Goal: Information Seeking & Learning: Find specific fact

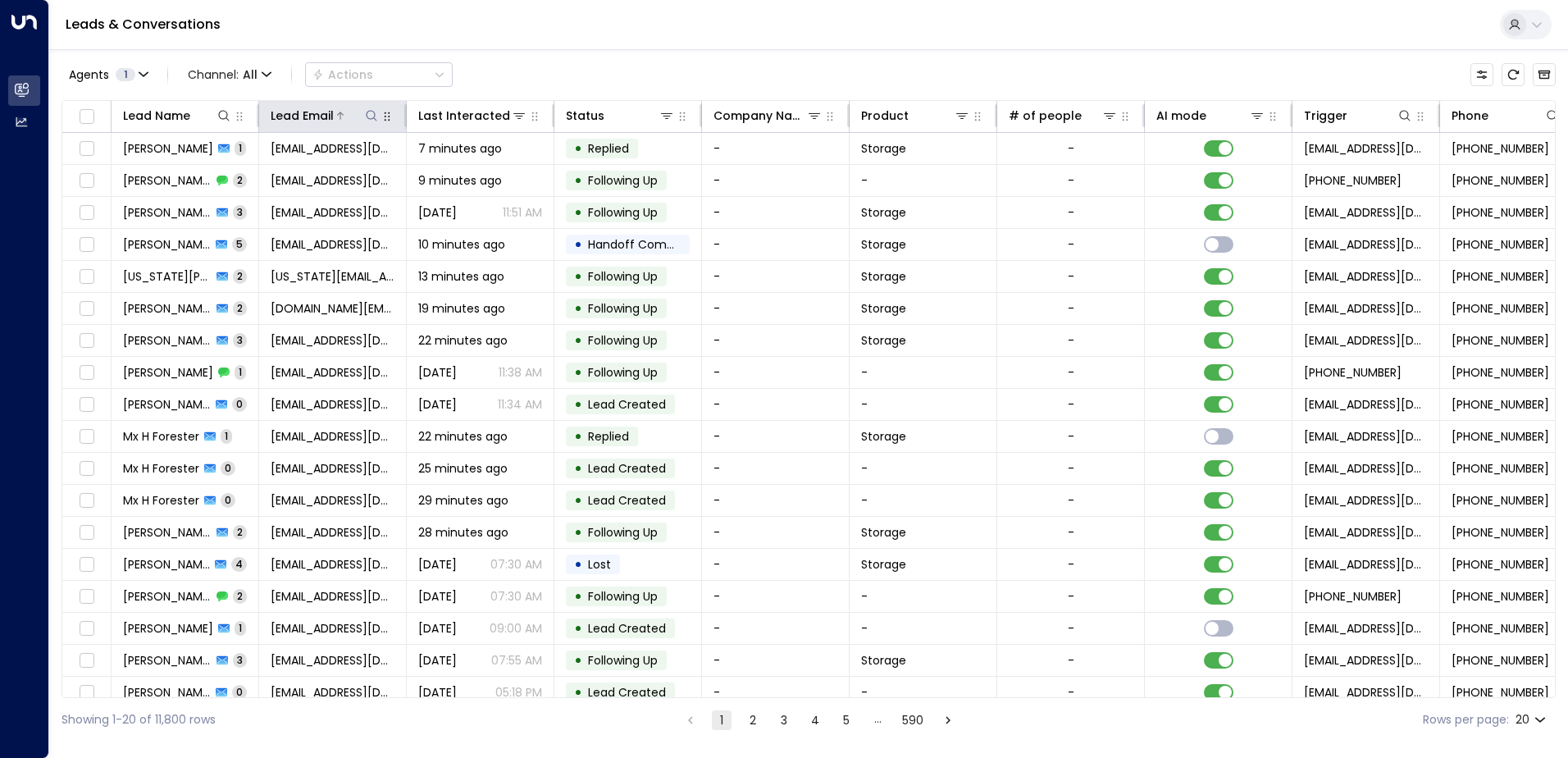
click at [372, 112] on icon at bounding box center [371, 115] width 13 height 13
click at [342, 176] on input "text" at bounding box center [371, 175] width 226 height 31
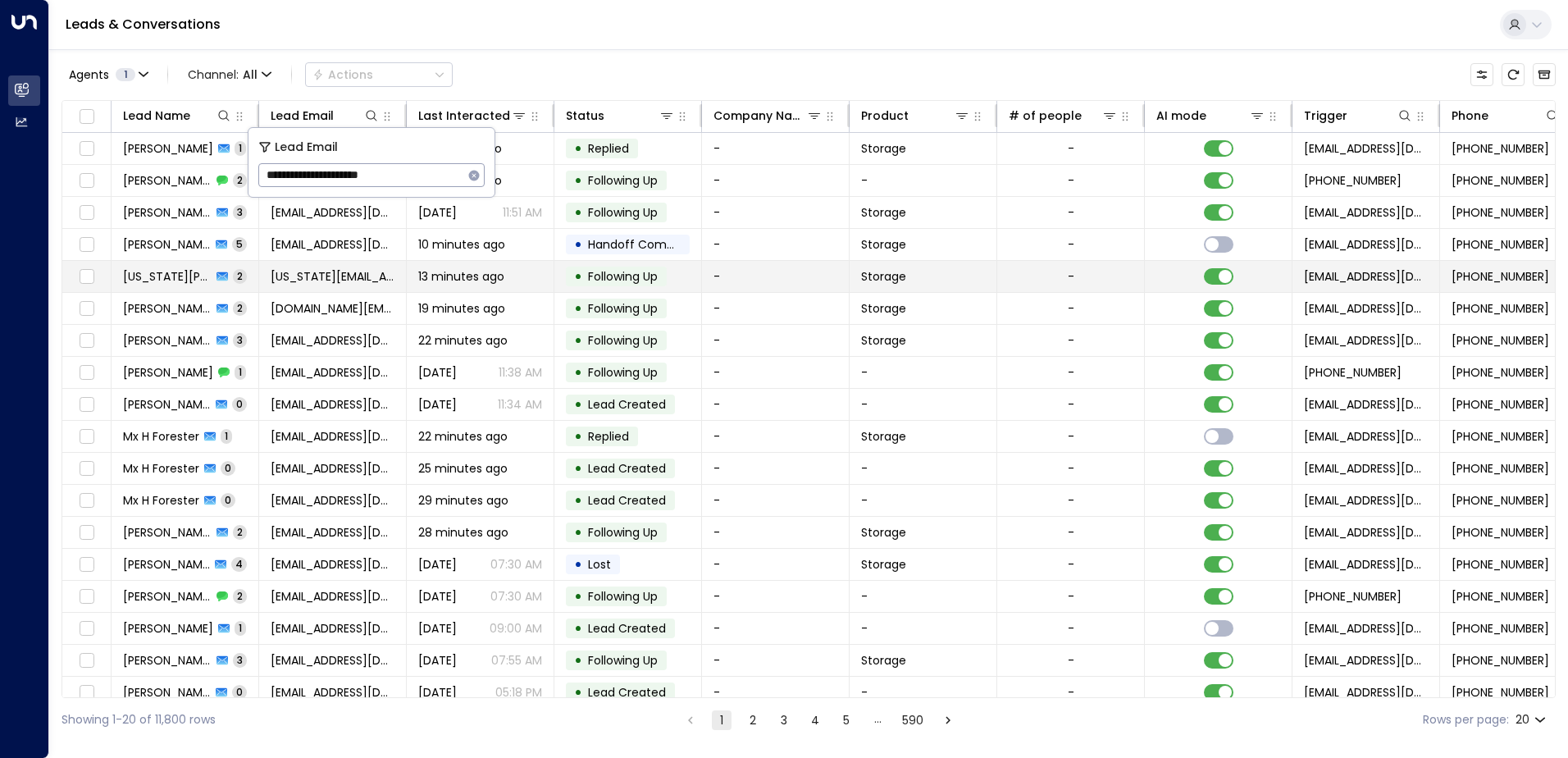
type input "**********"
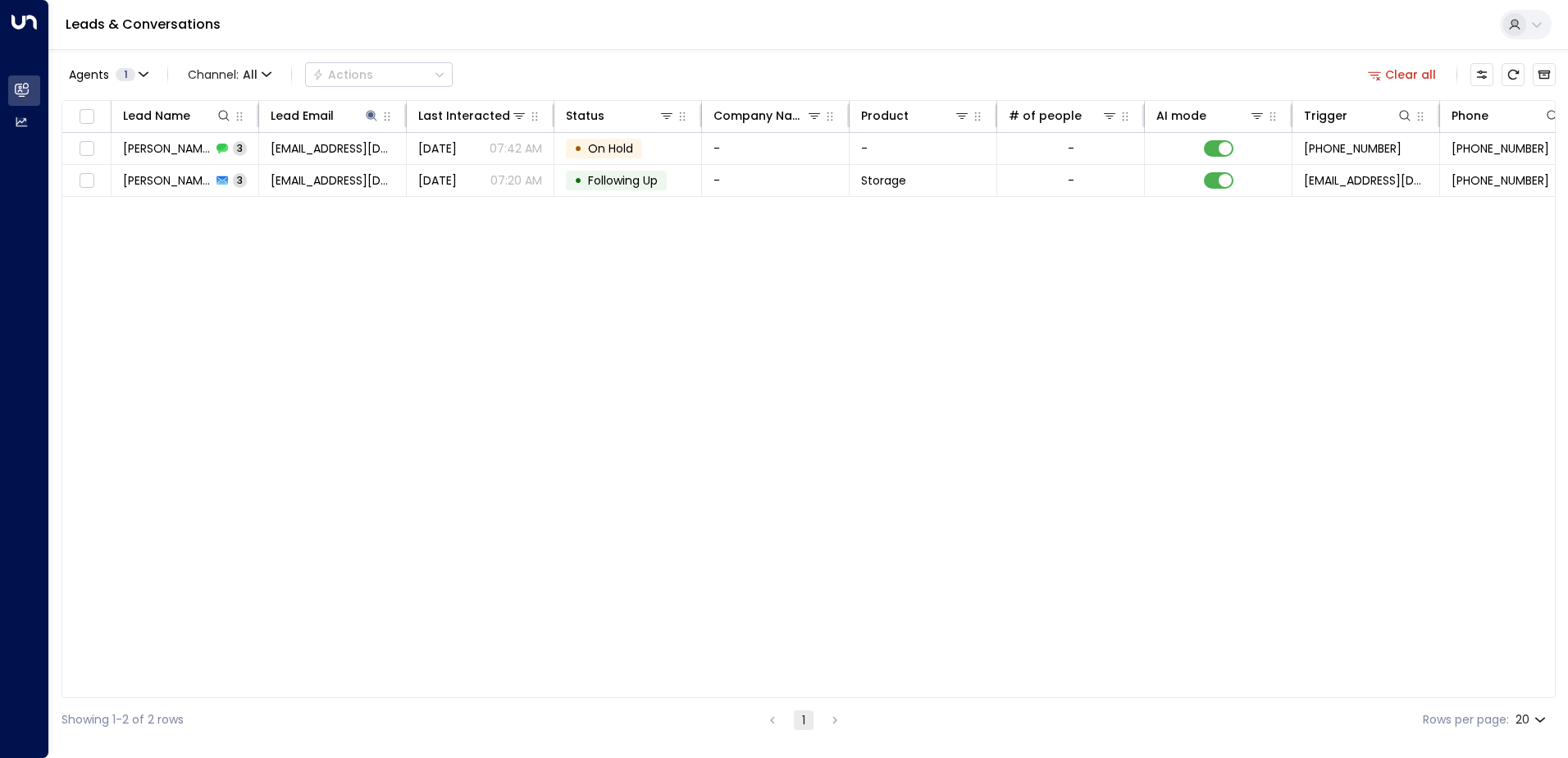
click at [549, 79] on div "Agents 1 Channel: All Actions Clear all" at bounding box center [808, 75] width 1494 height 35
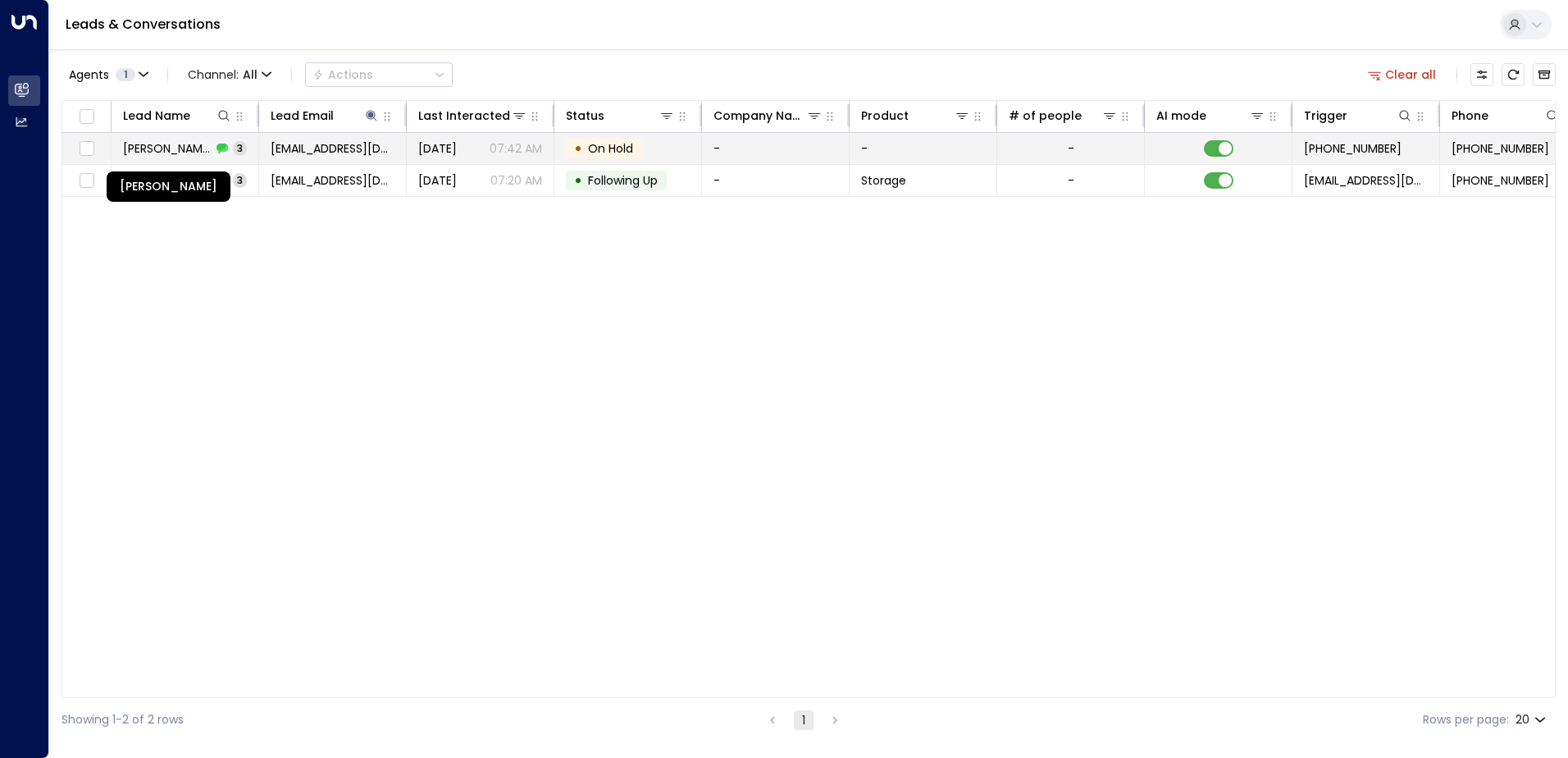
click at [154, 141] on span "[PERSON_NAME]" at bounding box center [167, 148] width 89 height 16
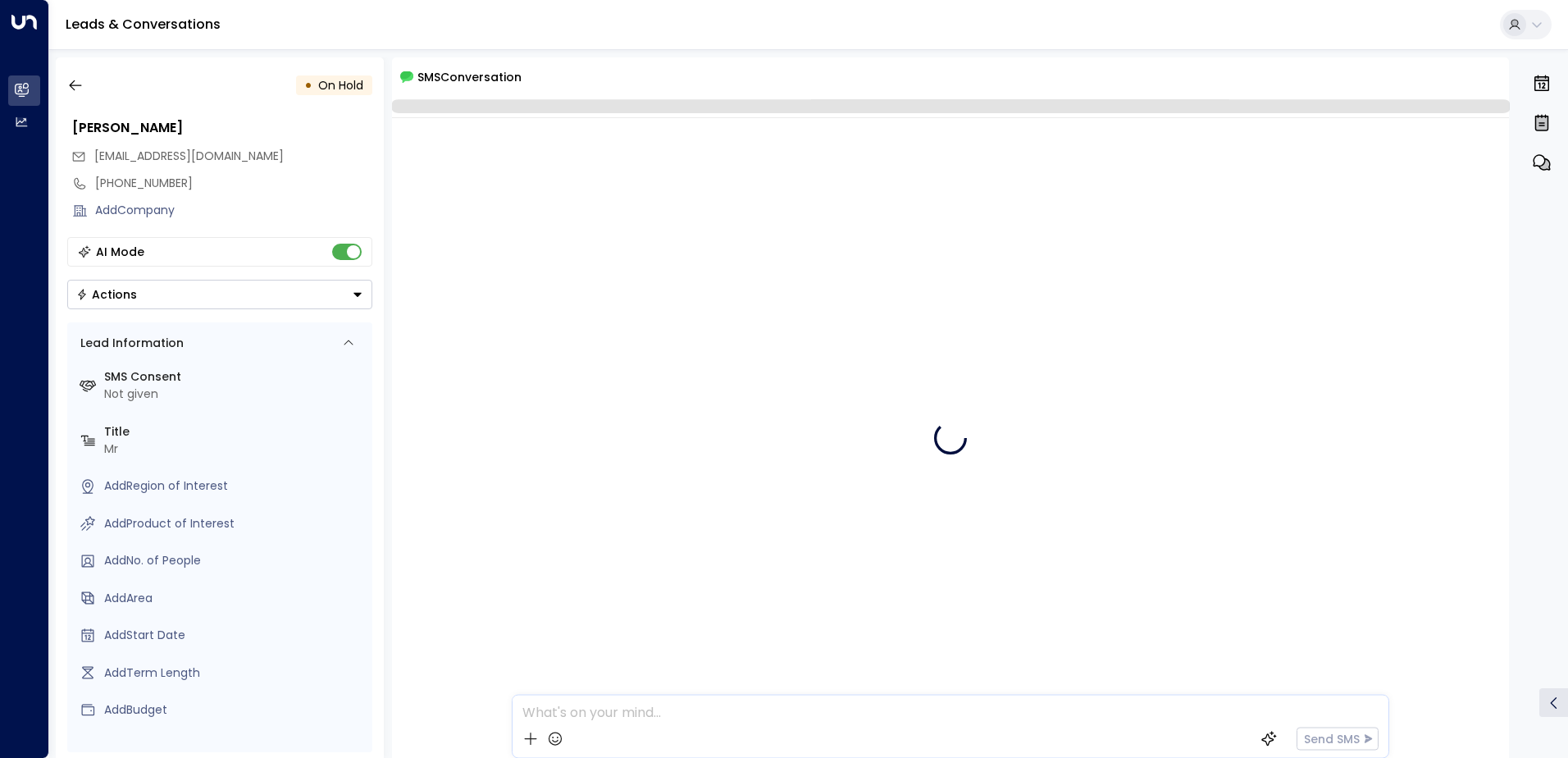
scroll to position [75, 0]
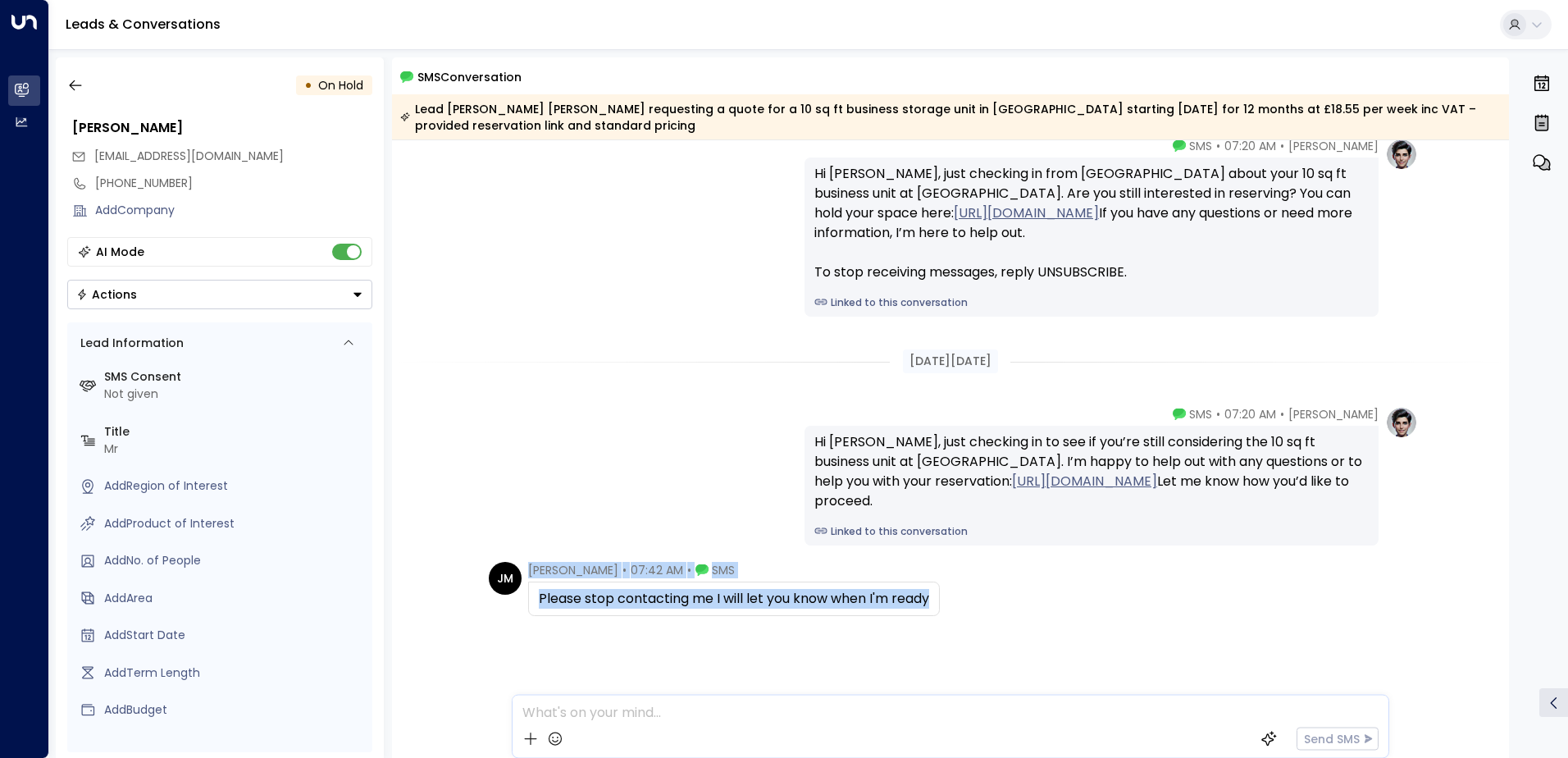
drag, startPoint x: 929, startPoint y: 597, endPoint x: 490, endPoint y: 581, distance: 439.3
click at [490, 581] on div "[PERSON_NAME] • 07:42 AM • SMS Please stop contacting me I will let you know wh…" at bounding box center [714, 589] width 451 height 54
drag, startPoint x: 490, startPoint y: 581, endPoint x: 660, endPoint y: 598, distance: 170.8
copy div "[PERSON_NAME] • 07:42 AM • SMS Please stop contacting me I will let you know wh…"
click at [83, 81] on icon "button" at bounding box center [75, 85] width 16 height 16
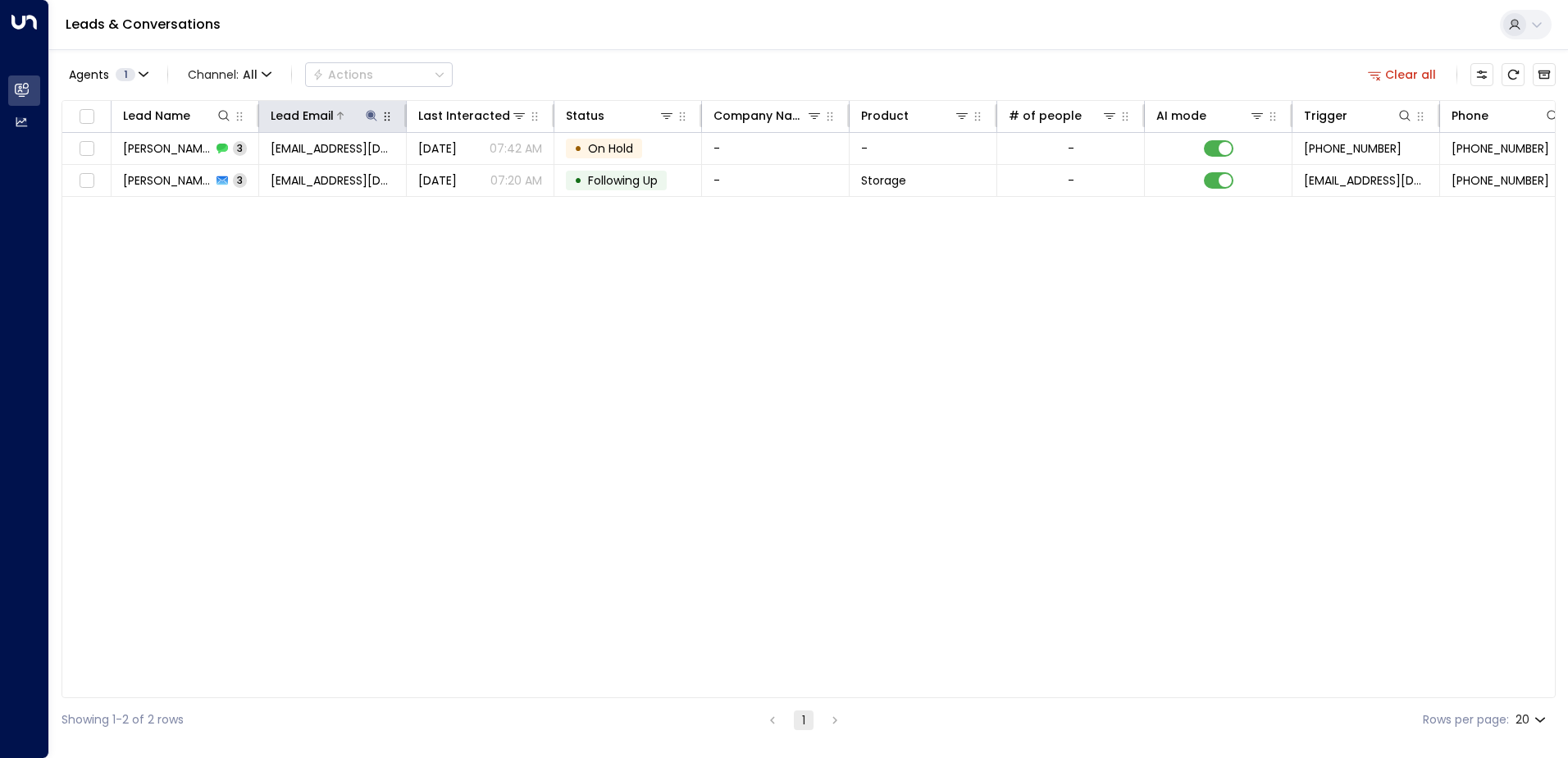
click at [367, 120] on icon at bounding box center [371, 115] width 13 height 13
click at [475, 172] on icon "button" at bounding box center [474, 174] width 11 height 11
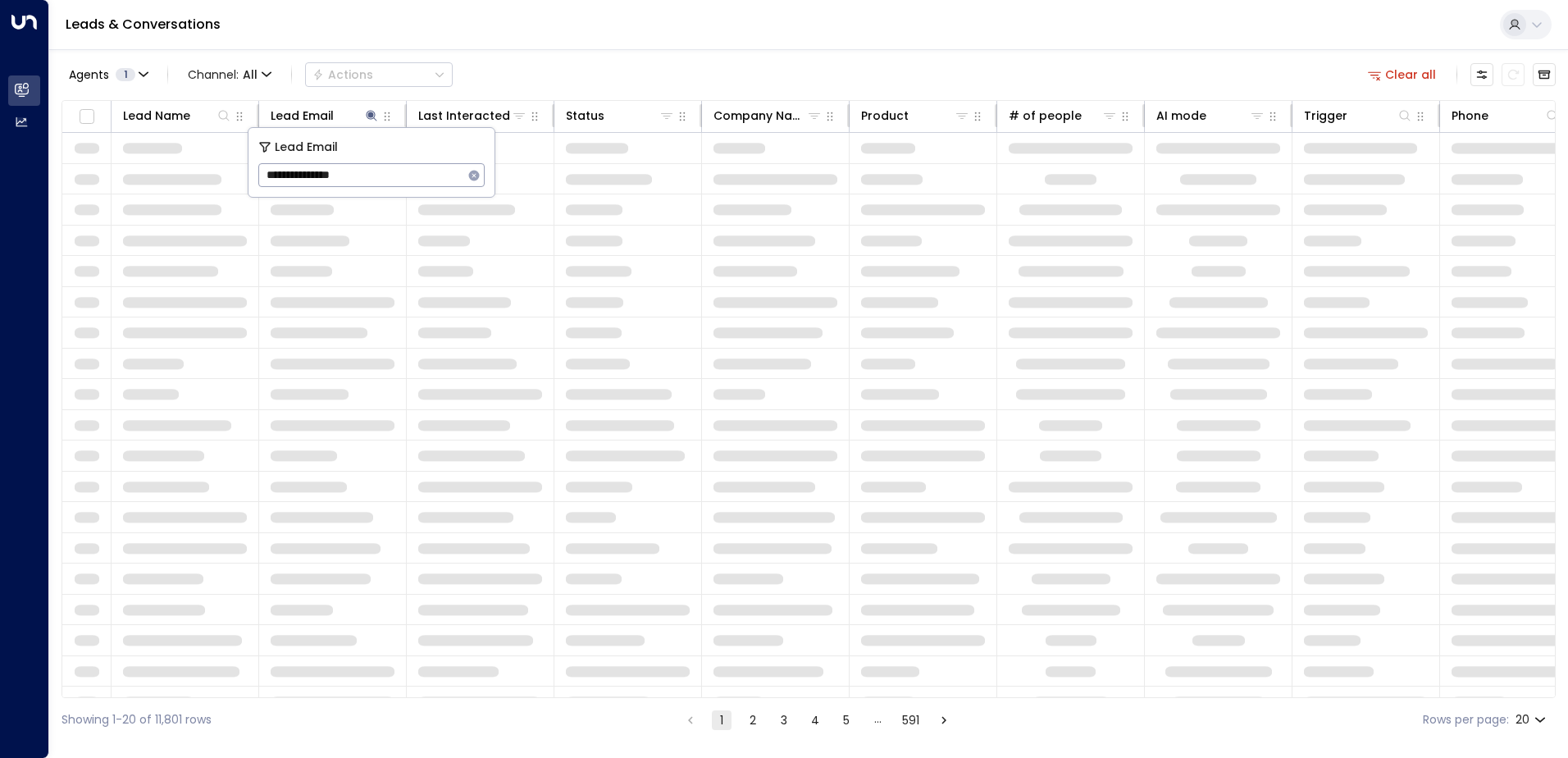
type input "**********"
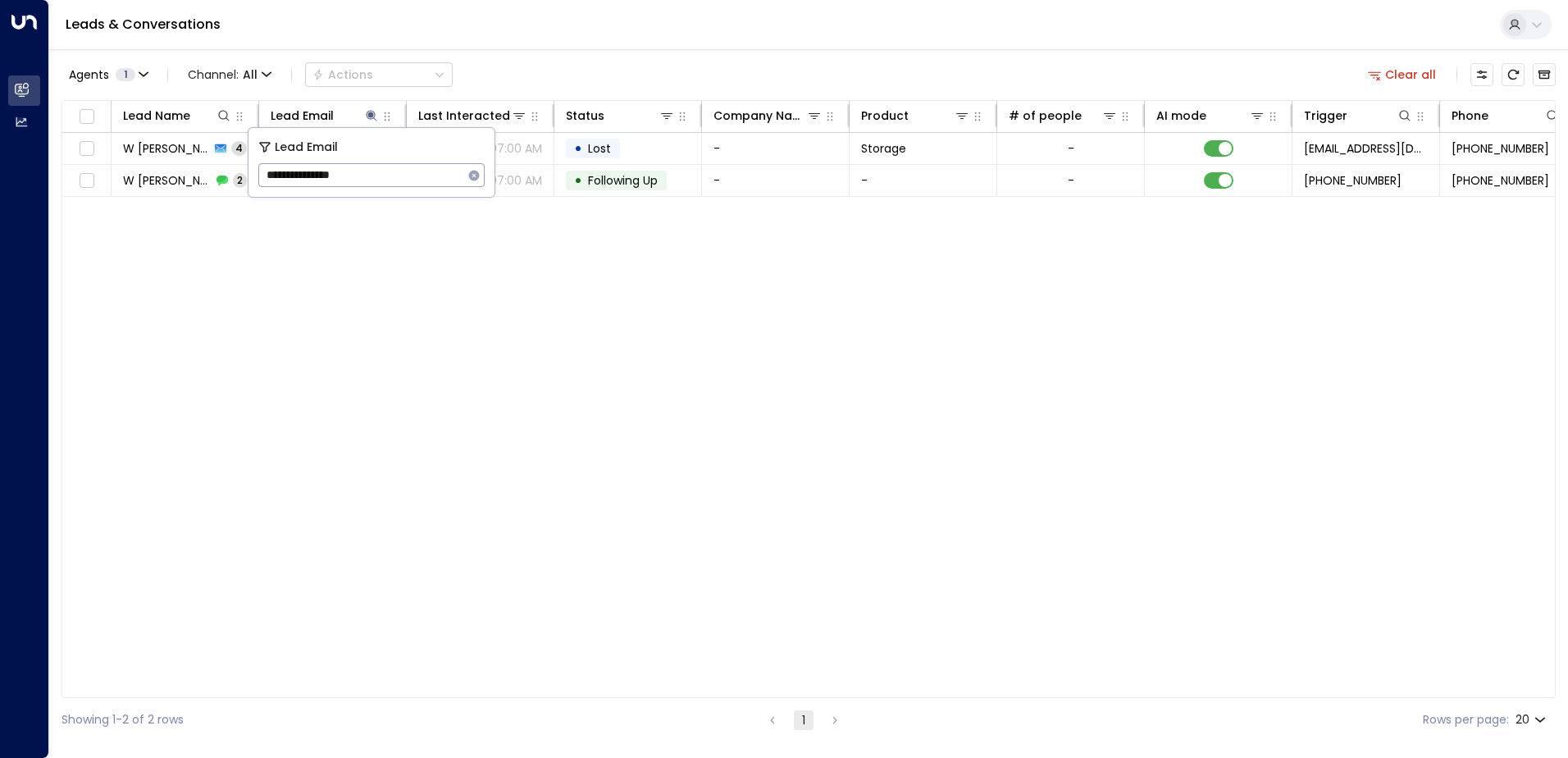
click at [536, 27] on div "Leads & Conversations" at bounding box center [808, 25] width 1519 height 50
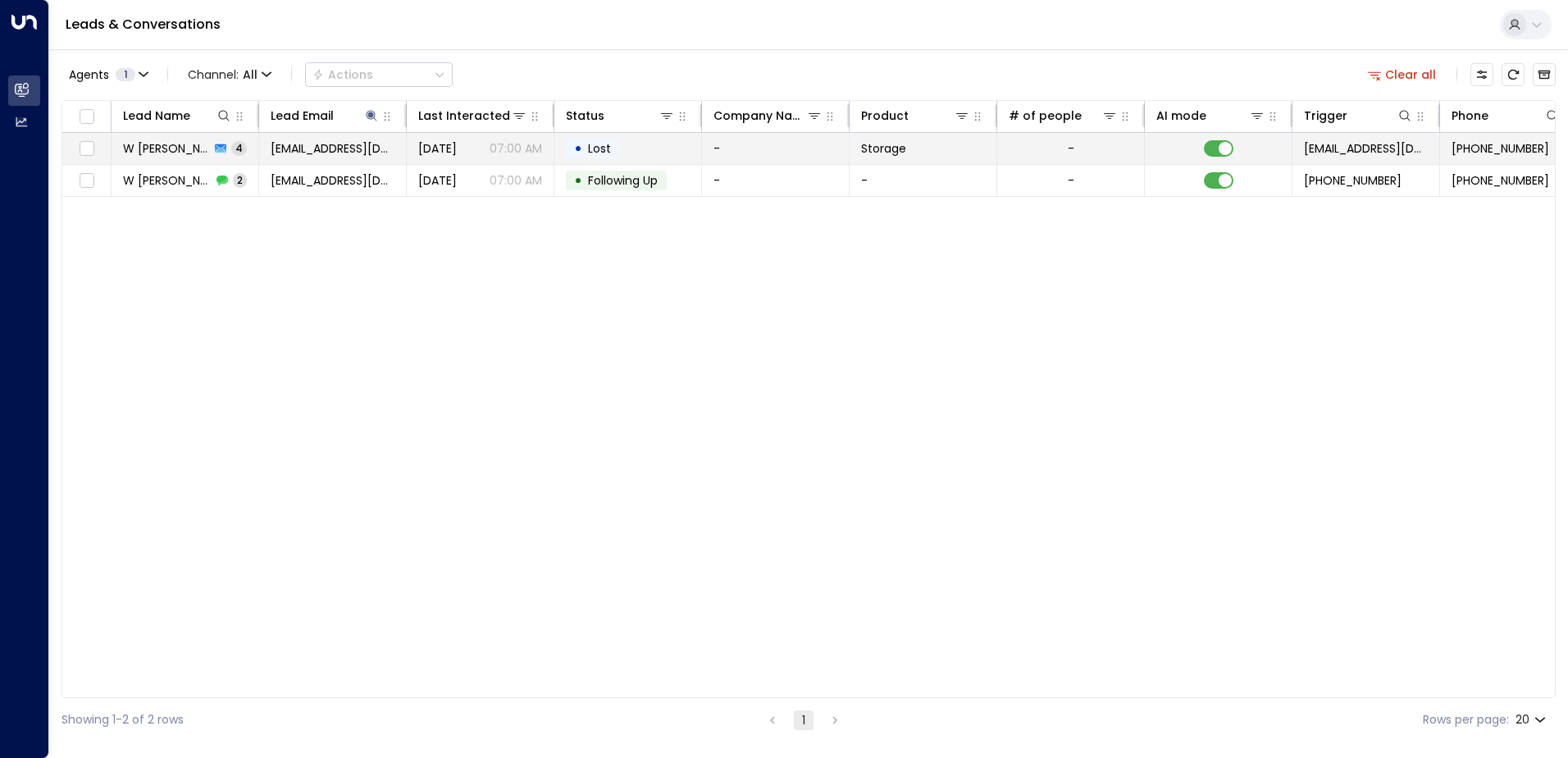
click at [209, 146] on td "W [PERSON_NAME] 4" at bounding box center [185, 148] width 147 height 31
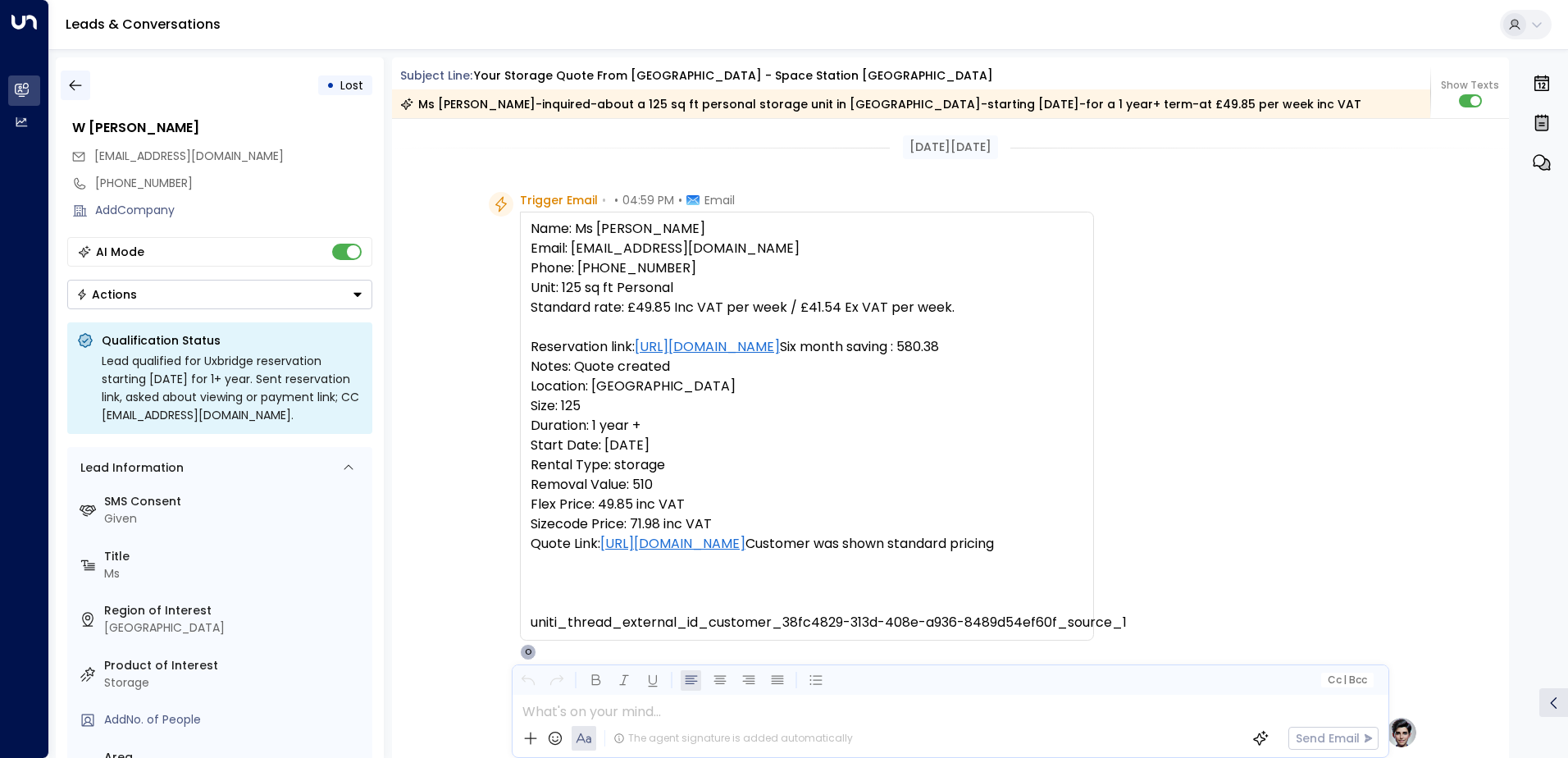
click at [77, 83] on icon "button" at bounding box center [75, 85] width 16 height 16
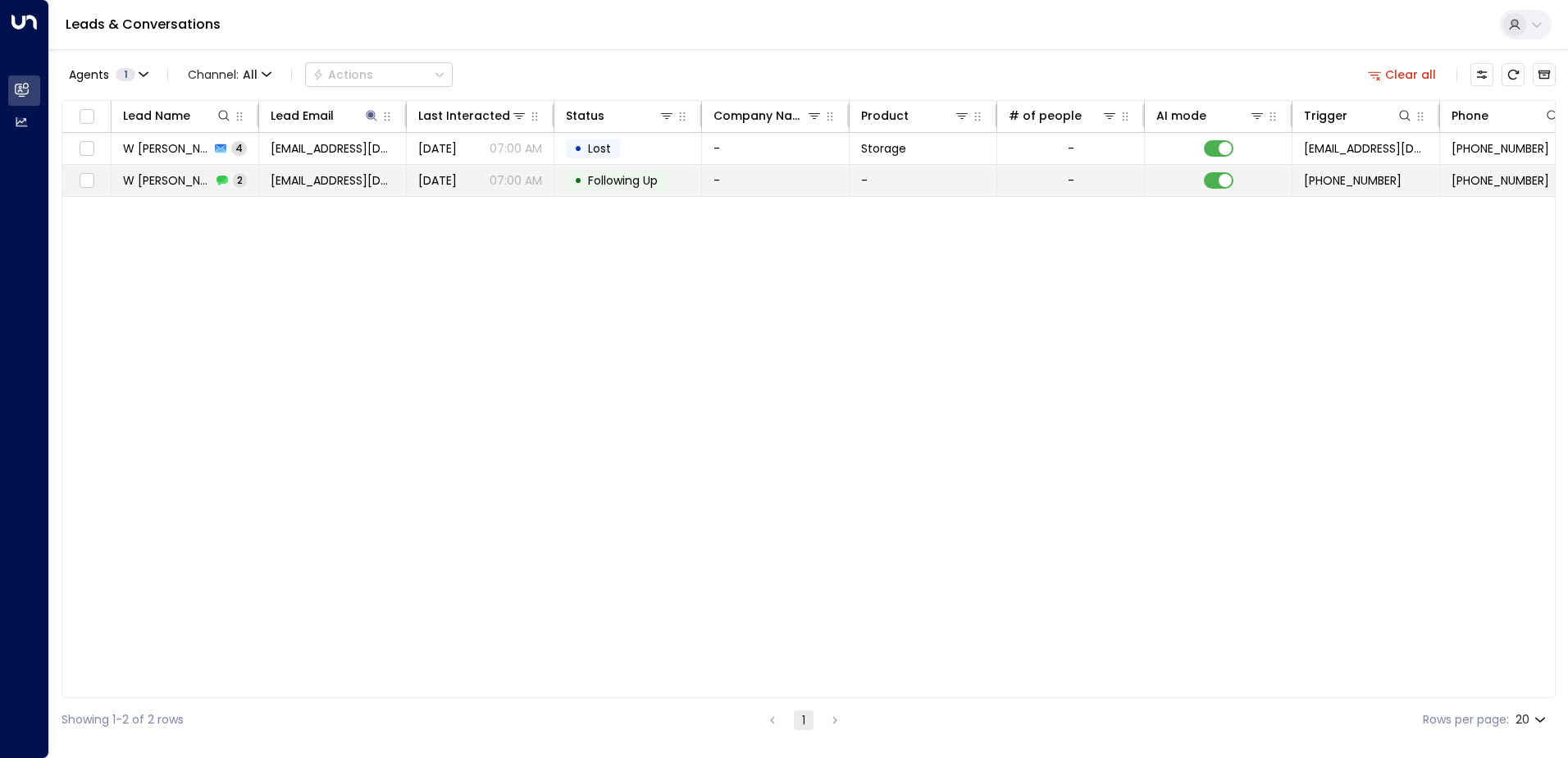
click at [531, 187] on p "07:00 AM" at bounding box center [516, 180] width 53 height 16
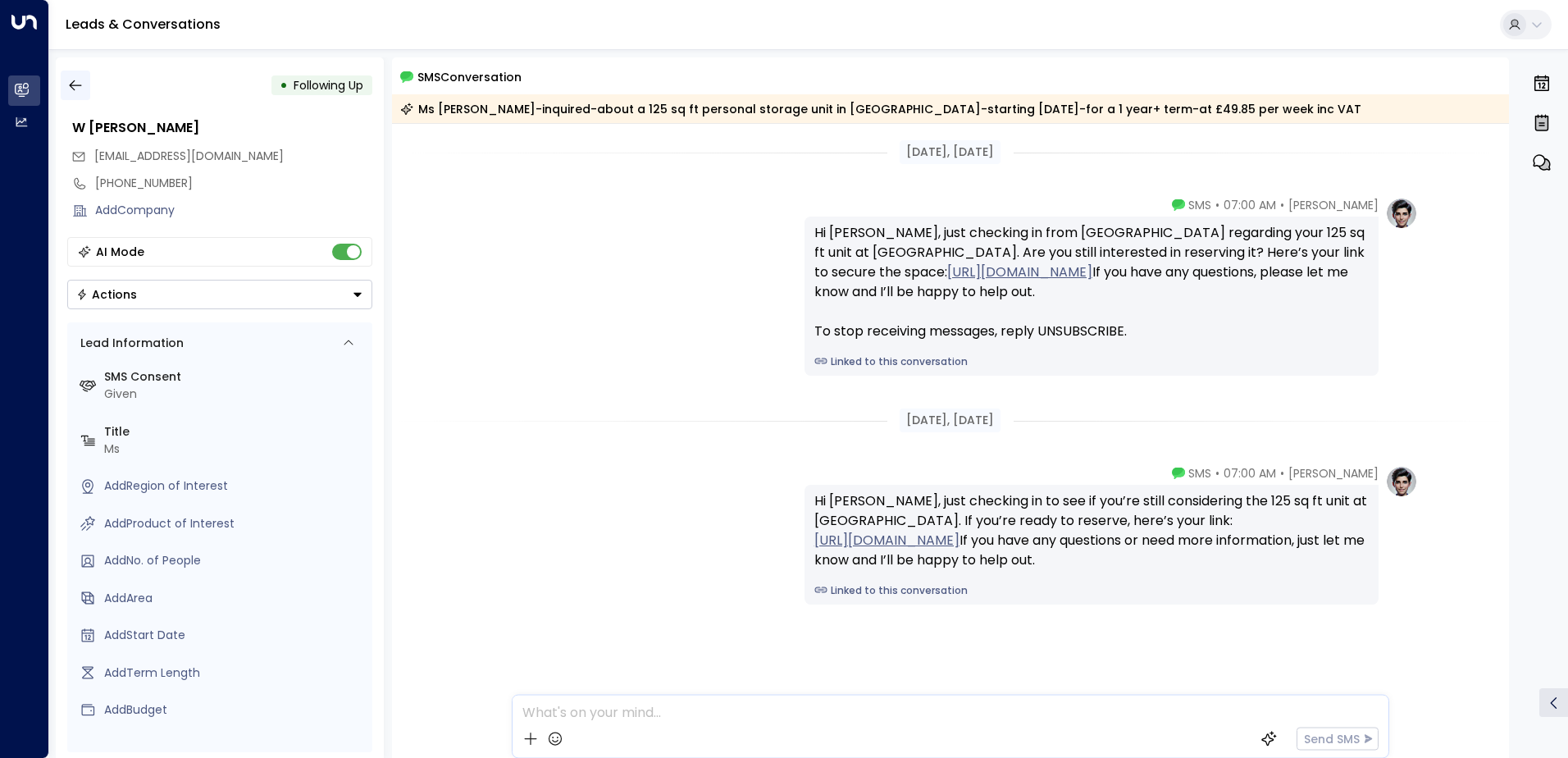
click at [74, 82] on icon "button" at bounding box center [75, 85] width 16 height 16
